Goal: Task Accomplishment & Management: Manage account settings

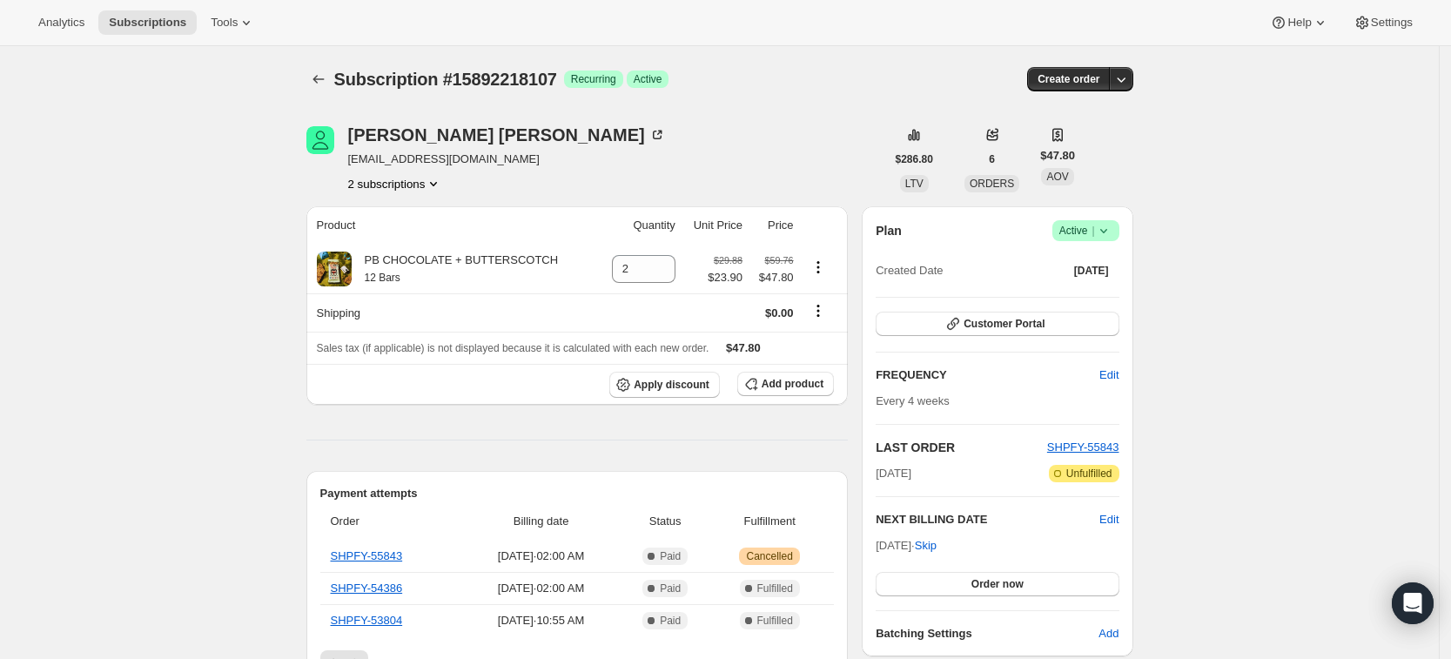
click at [1110, 229] on icon at bounding box center [1103, 230] width 17 height 17
click at [1093, 293] on span "Cancel subscription" at bounding box center [1092, 294] width 98 height 13
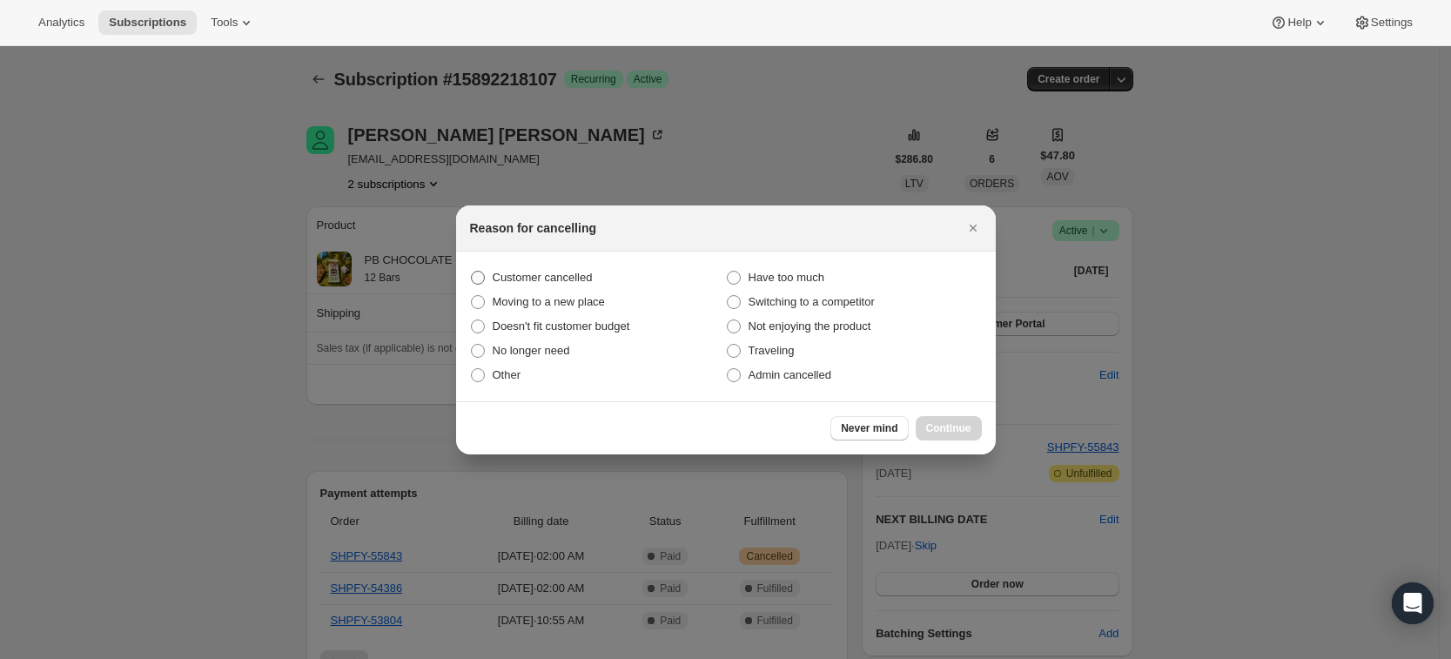
click at [513, 285] on span "Customer cancelled" at bounding box center [543, 277] width 100 height 17
click at [472, 272] on input "Customer cancelled" at bounding box center [471, 271] width 1 height 1
radio input "true"
click at [954, 426] on span "Continue" at bounding box center [948, 428] width 45 height 14
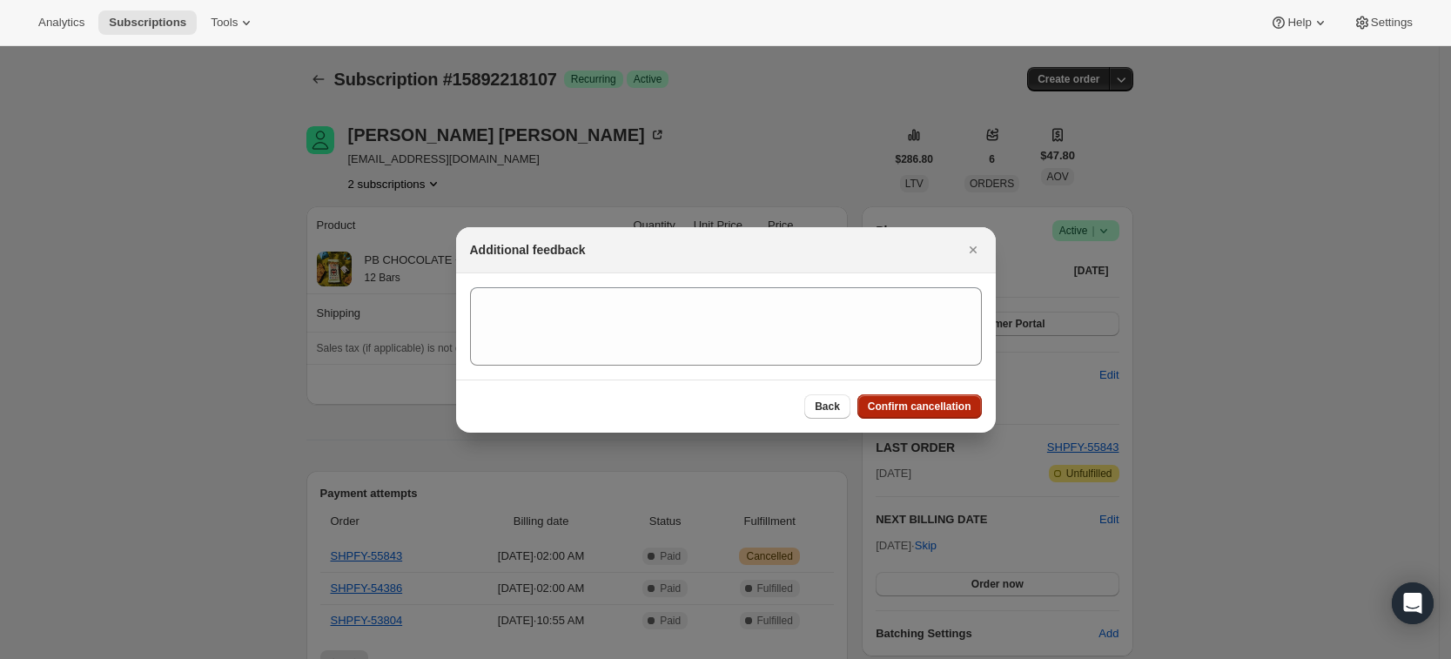
click at [946, 411] on span "Confirm cancellation" at bounding box center [920, 407] width 104 height 14
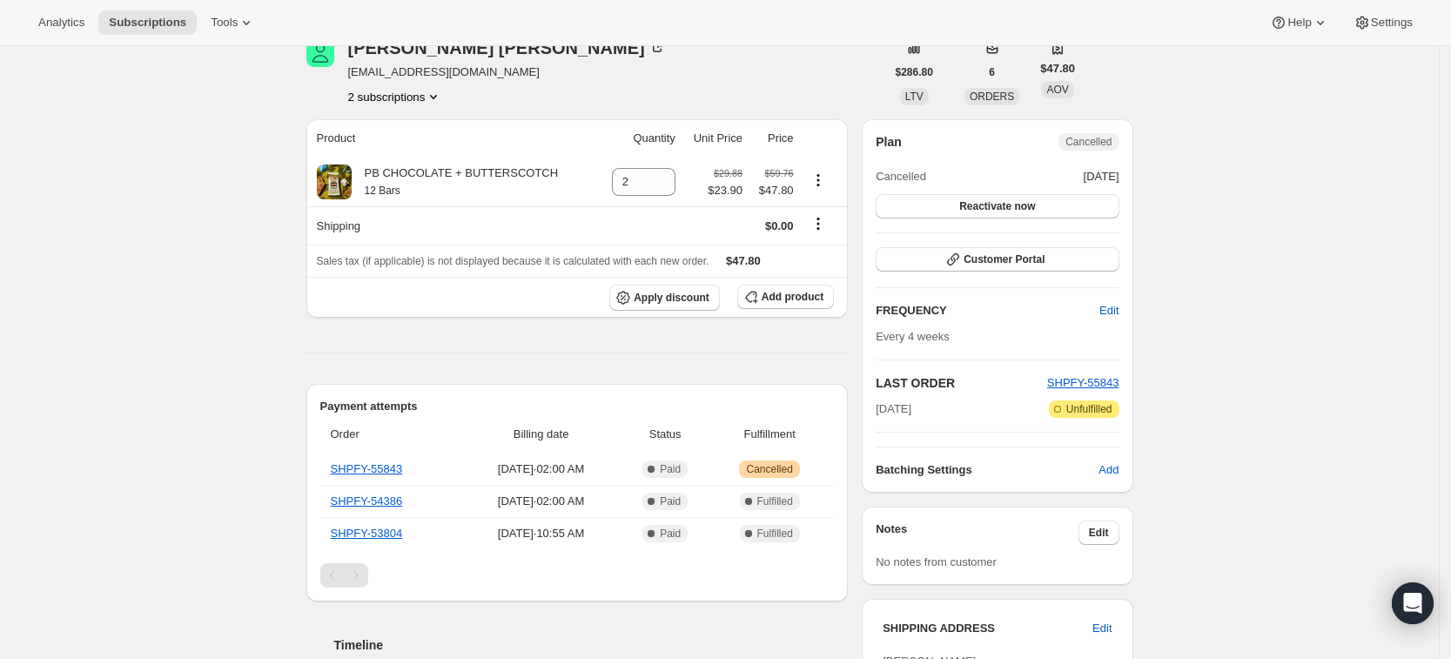
scroll to position [218, 0]
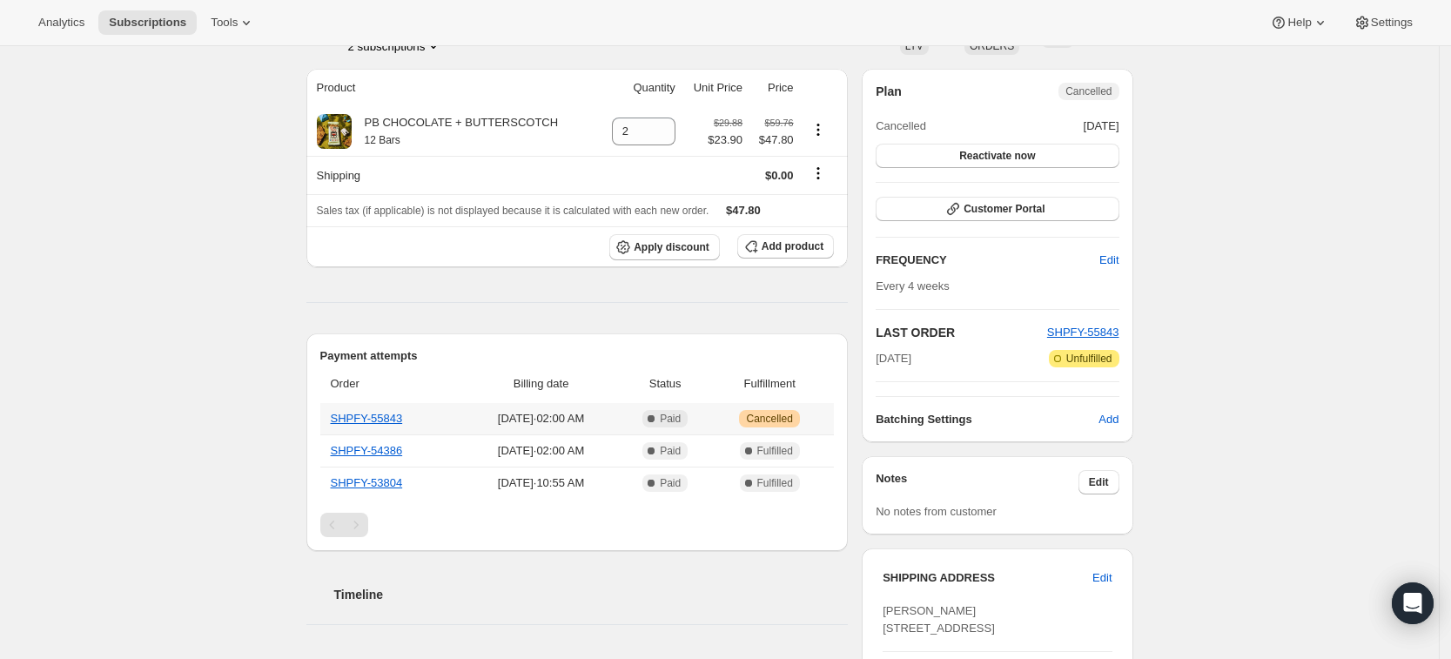
click at [351, 425] on th "SHPFY-55843" at bounding box center [391, 418] width 143 height 31
click at [349, 415] on link "SHPFY-55843" at bounding box center [367, 418] width 72 height 13
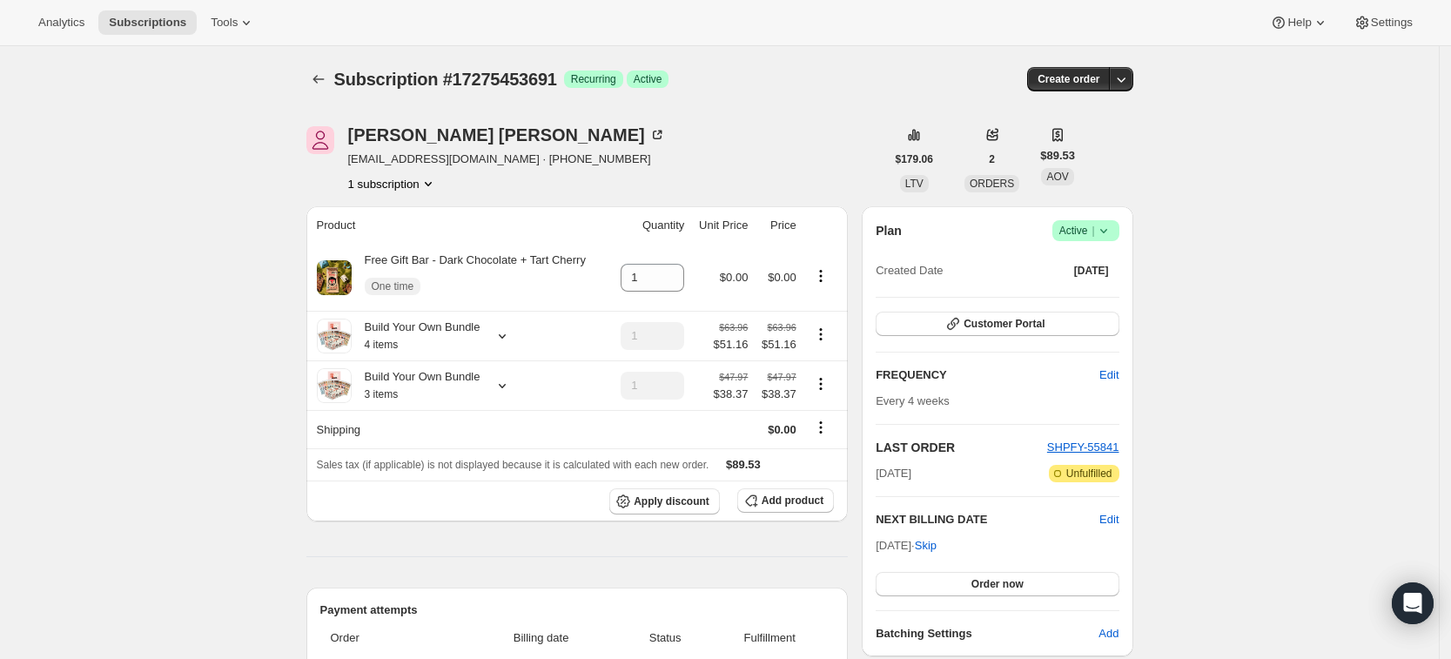
click at [1118, 238] on span "Success Active |" at bounding box center [1086, 230] width 67 height 21
click at [1104, 299] on span "Cancel subscription" at bounding box center [1092, 294] width 98 height 13
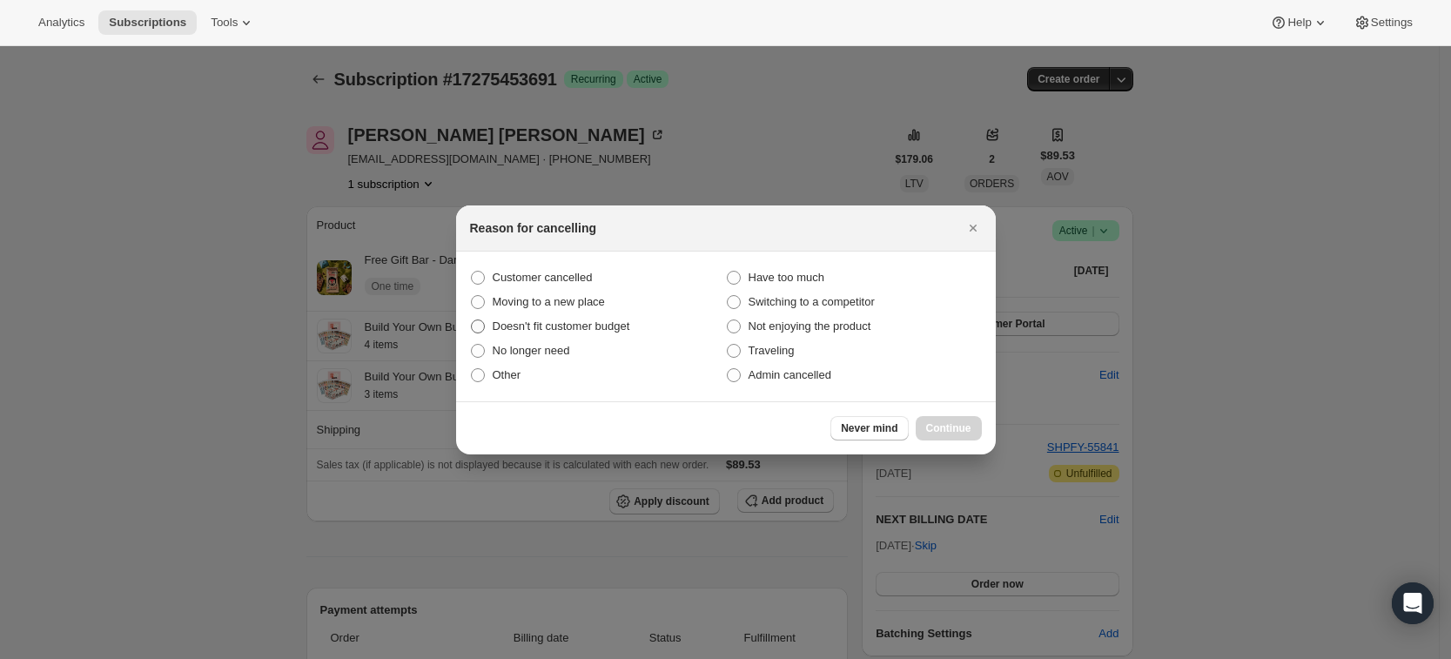
drag, startPoint x: 477, startPoint y: 279, endPoint x: 640, endPoint y: 332, distance: 171.0
click at [480, 279] on span ":rbh:" at bounding box center [478, 278] width 14 height 14
click at [472, 272] on input "Customer cancelled" at bounding box center [471, 271] width 1 height 1
radio input "true"
click at [979, 424] on button "Continue" at bounding box center [949, 428] width 66 height 24
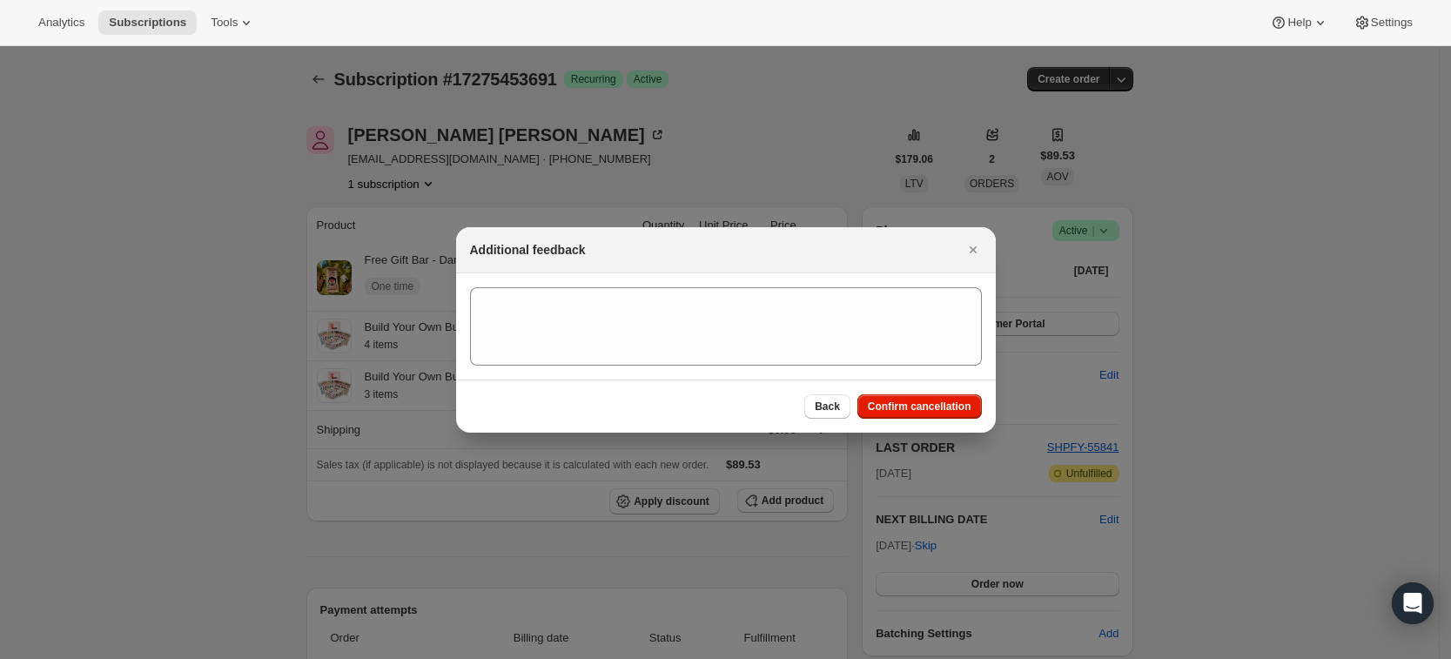
click at [949, 391] on div "Back Confirm cancellation" at bounding box center [726, 406] width 540 height 53
drag, startPoint x: 911, startPoint y: 409, endPoint x: 892, endPoint y: 385, distance: 31.0
click at [907, 409] on span "Confirm cancellation" at bounding box center [920, 407] width 104 height 14
